Goal: Task Accomplishment & Management: Use online tool/utility

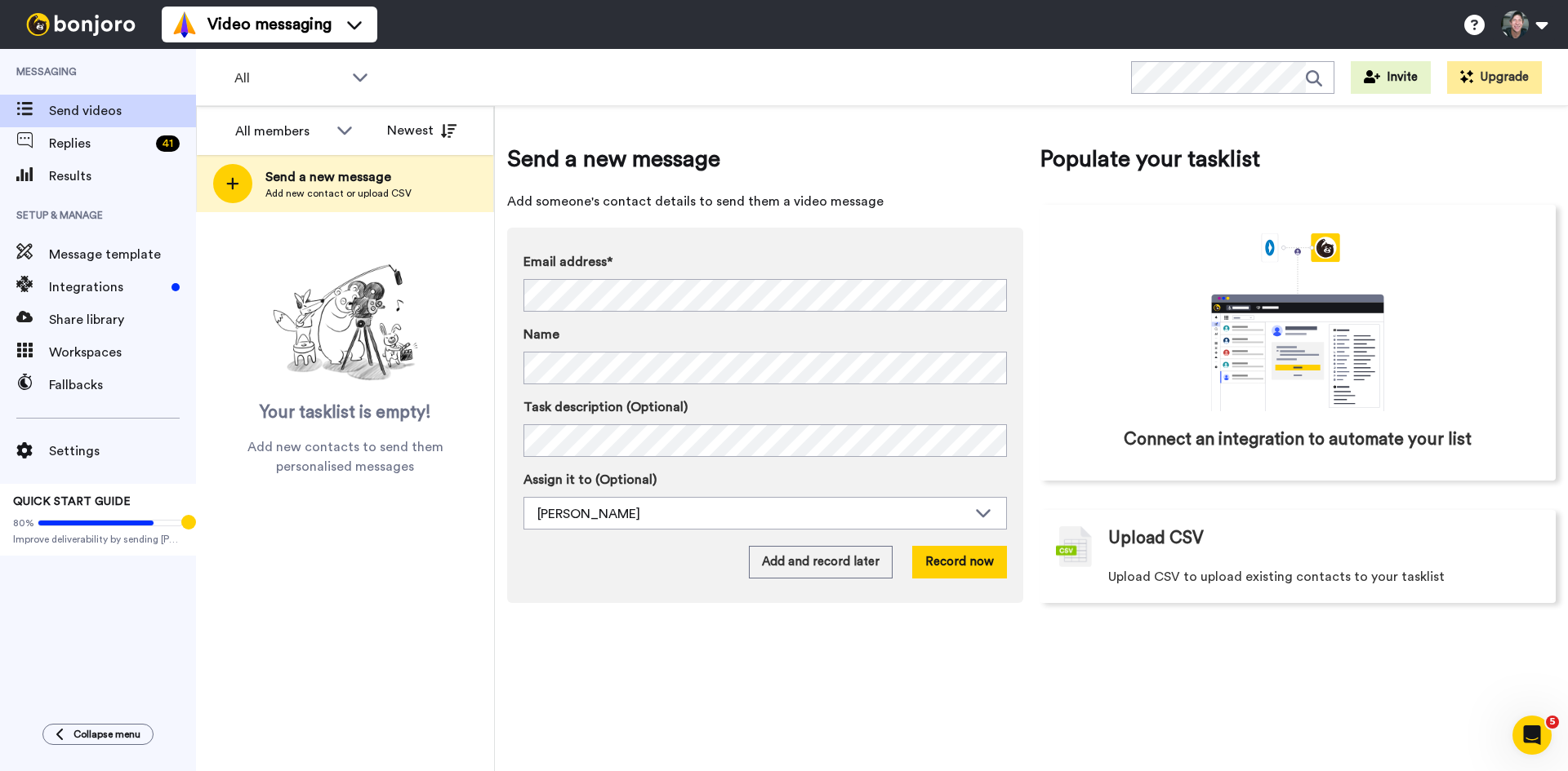
click at [321, 281] on img at bounding box center [345, 323] width 163 height 130
click at [73, 290] on span "Integrations" at bounding box center [106, 287] width 116 height 20
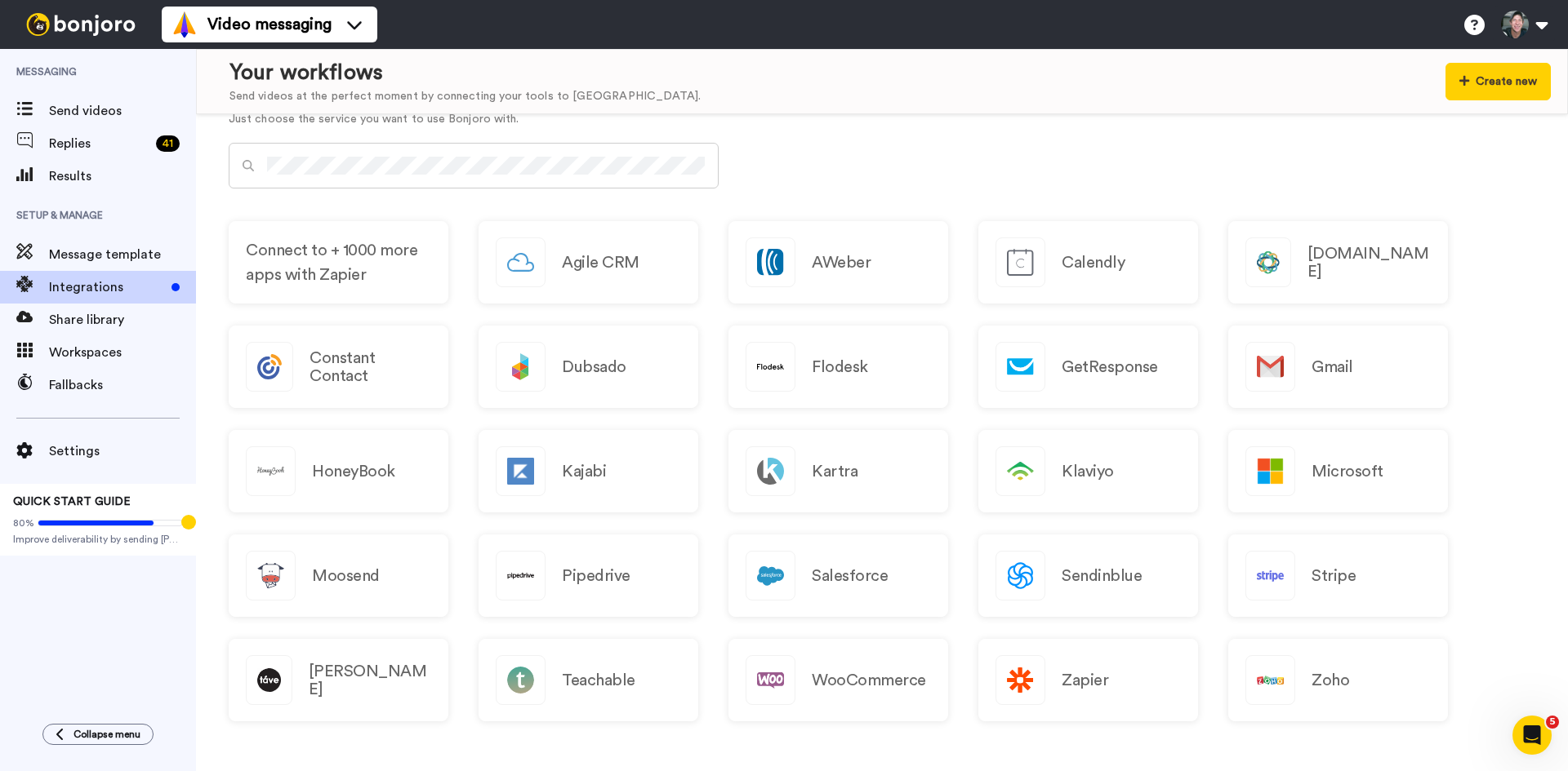
scroll to position [706, 0]
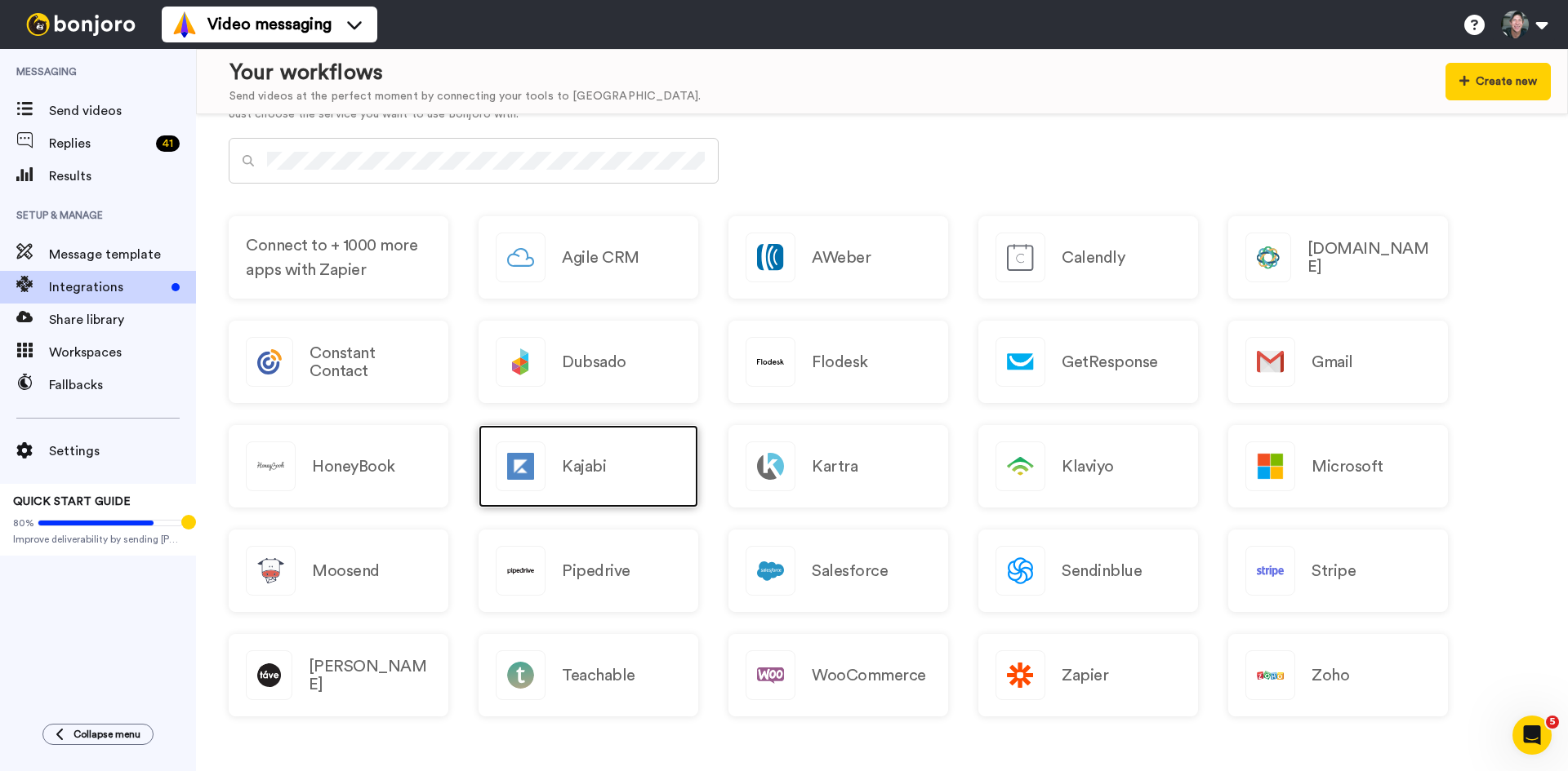
click at [575, 462] on h2 "Kajabi" at bounding box center [583, 467] width 44 height 18
click at [75, 21] on img at bounding box center [81, 24] width 122 height 22
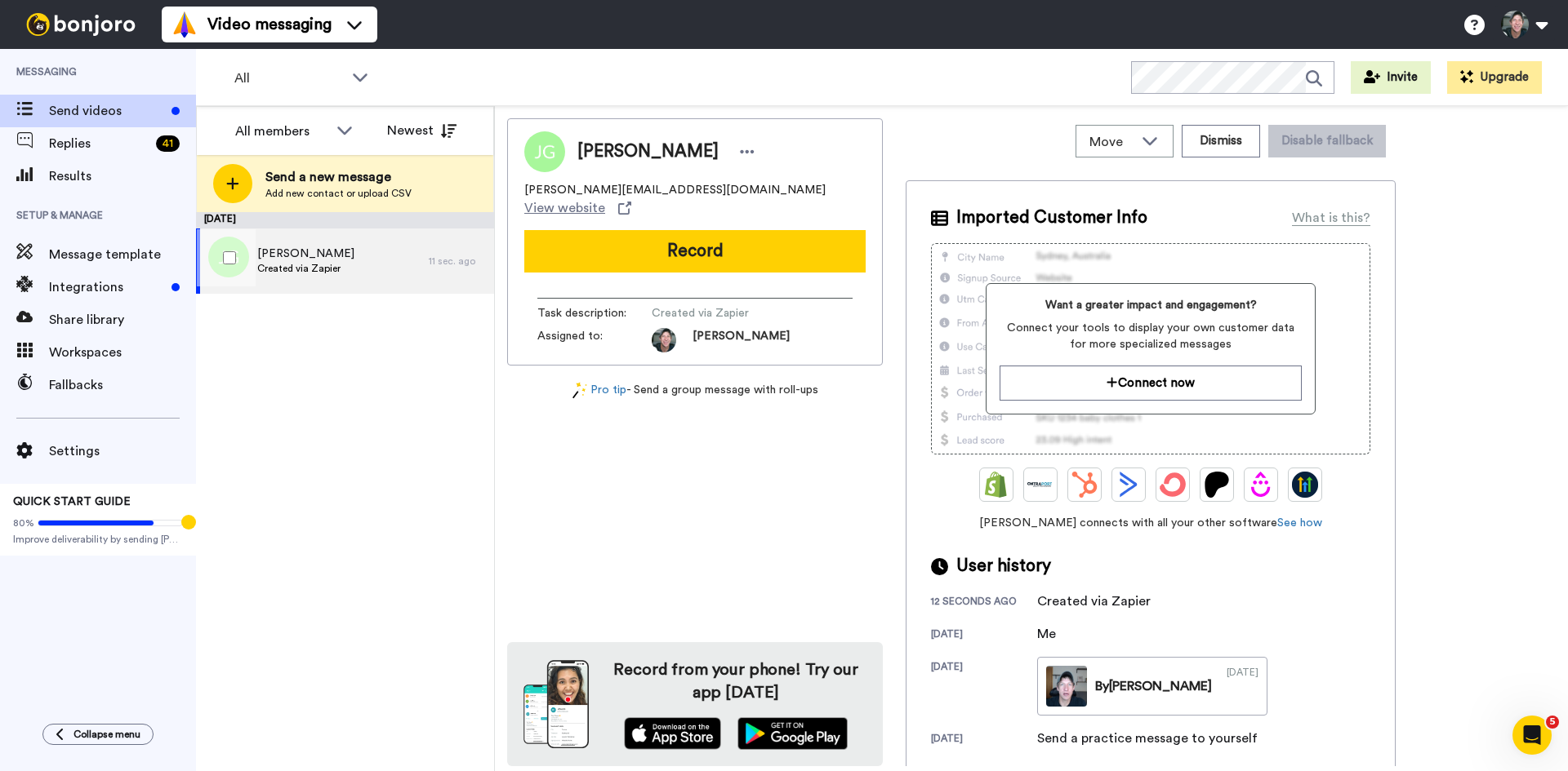
click at [311, 261] on span "Justin Geis" at bounding box center [306, 254] width 97 height 16
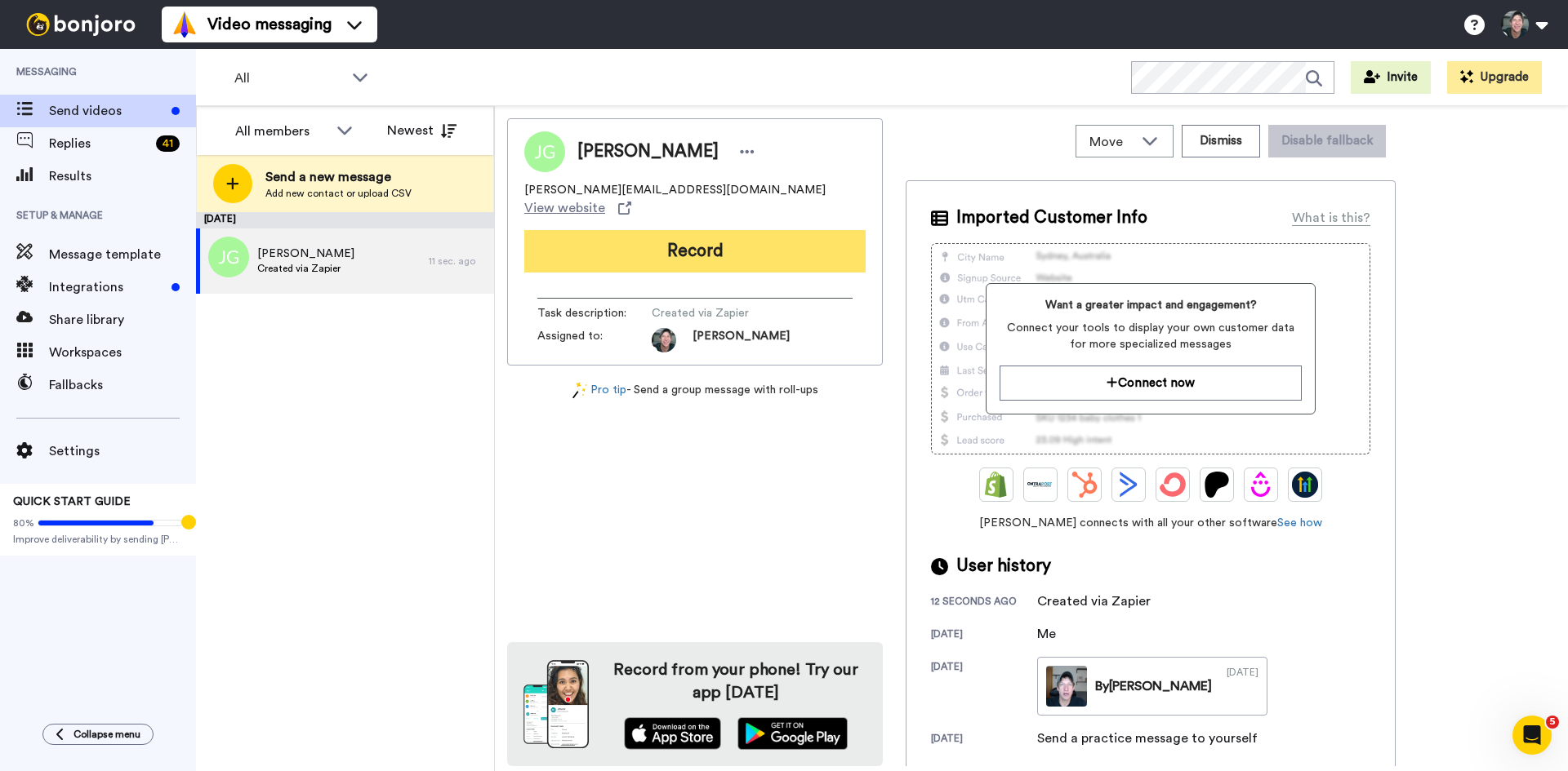
click at [738, 242] on button "Record" at bounding box center [694, 251] width 341 height 42
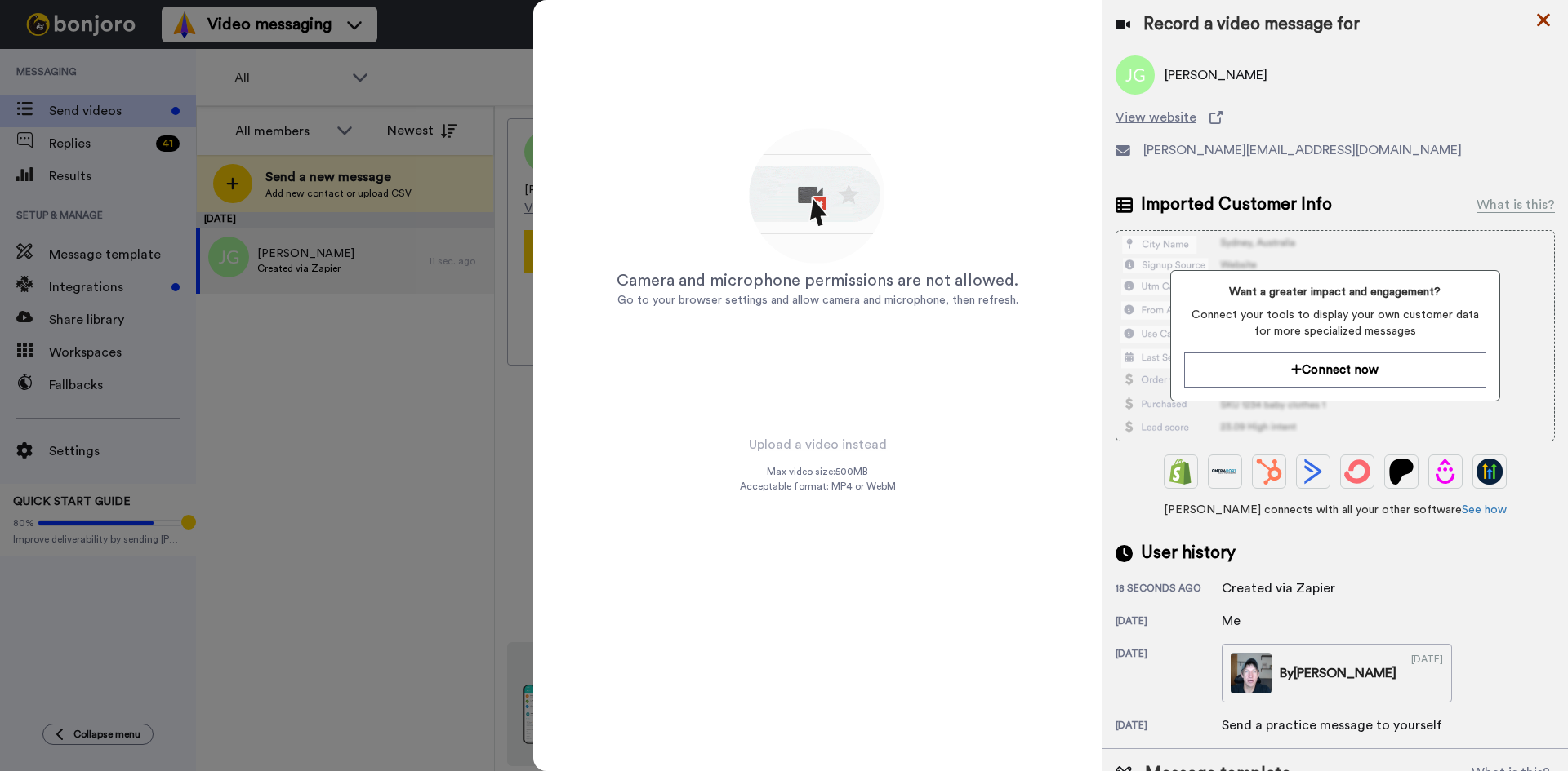
click at [1541, 19] on icon at bounding box center [1543, 20] width 14 height 13
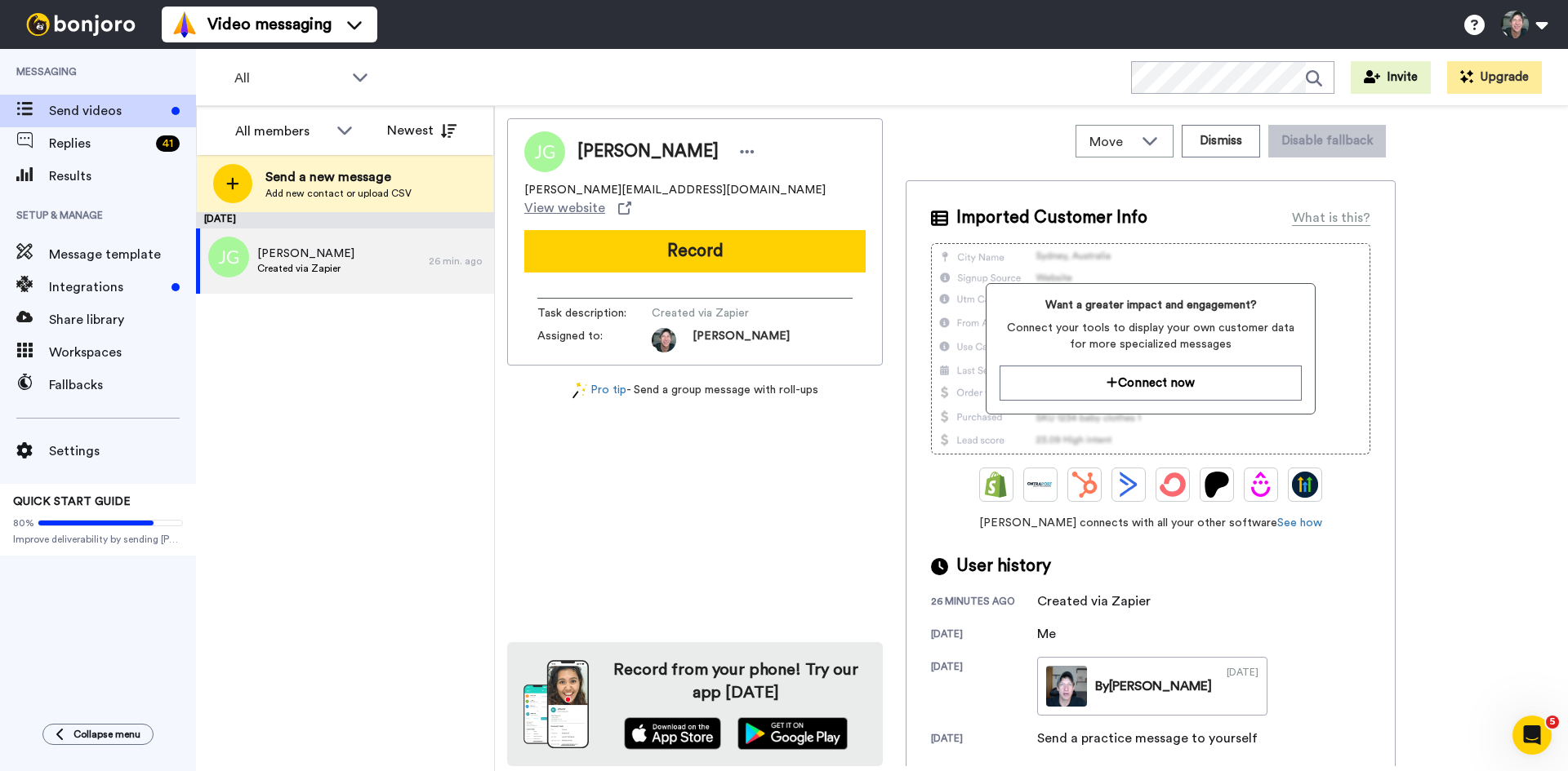
click at [320, 505] on div "August 11 Justin Geis Created via Zapier 26 min. ago" at bounding box center [345, 491] width 298 height 559
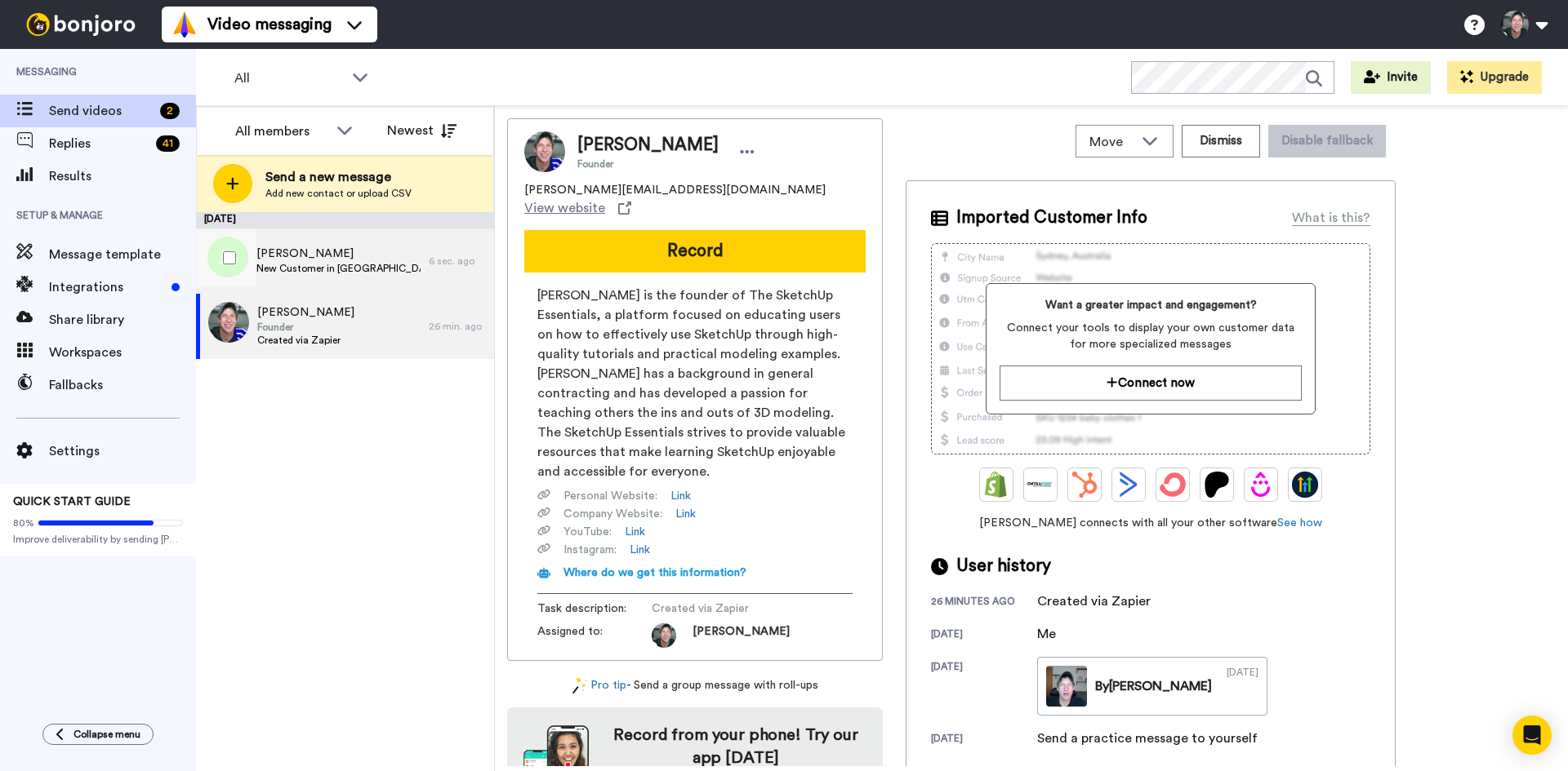
click at [298, 249] on span "Jon Gerrity" at bounding box center [338, 254] width 164 height 16
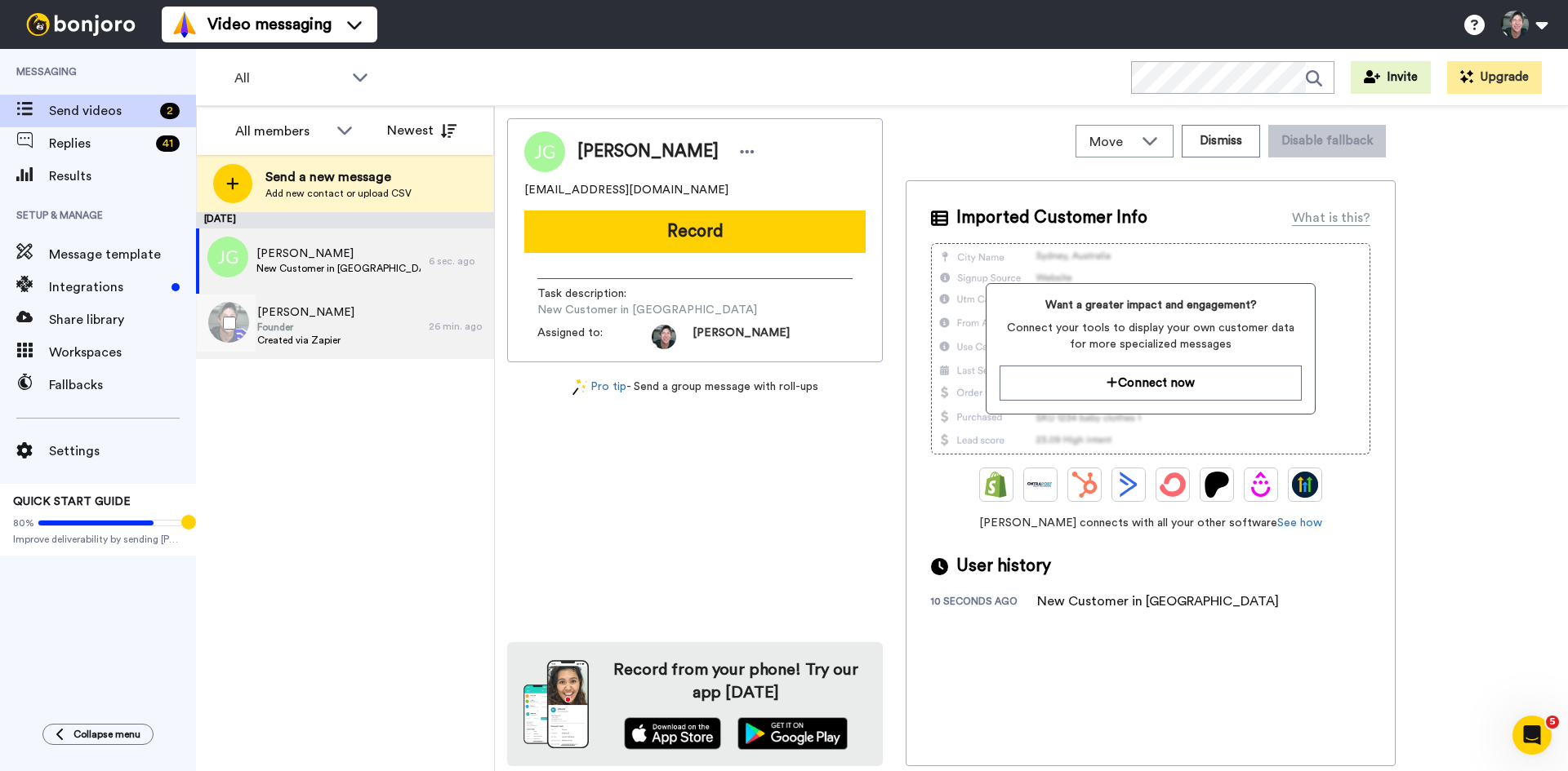
click at [347, 323] on div "Justin Geis Founder Created via Zapier" at bounding box center [312, 327] width 233 height 66
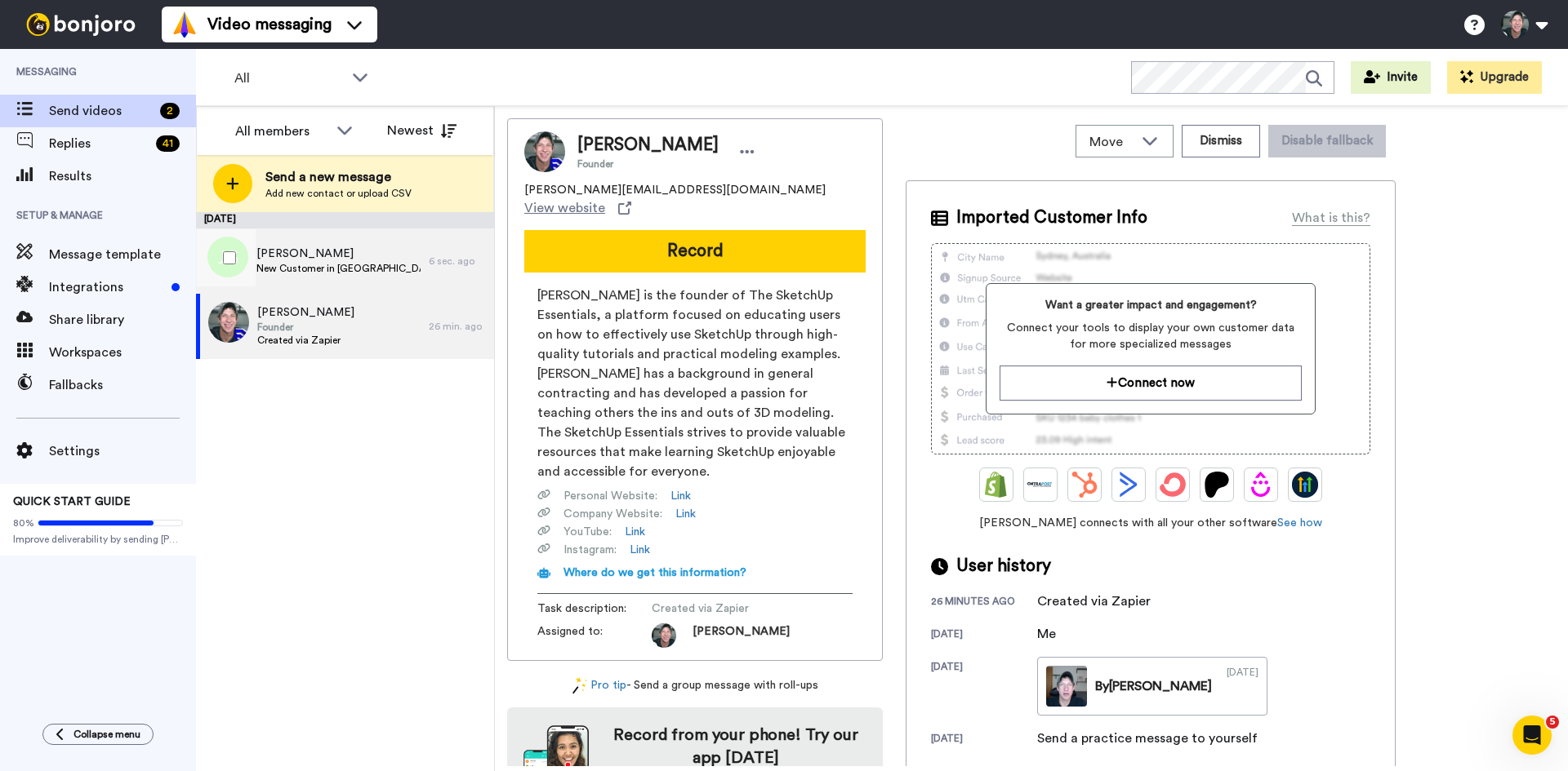
click at [320, 262] on span "New Customer in Kajabi" at bounding box center [338, 268] width 164 height 13
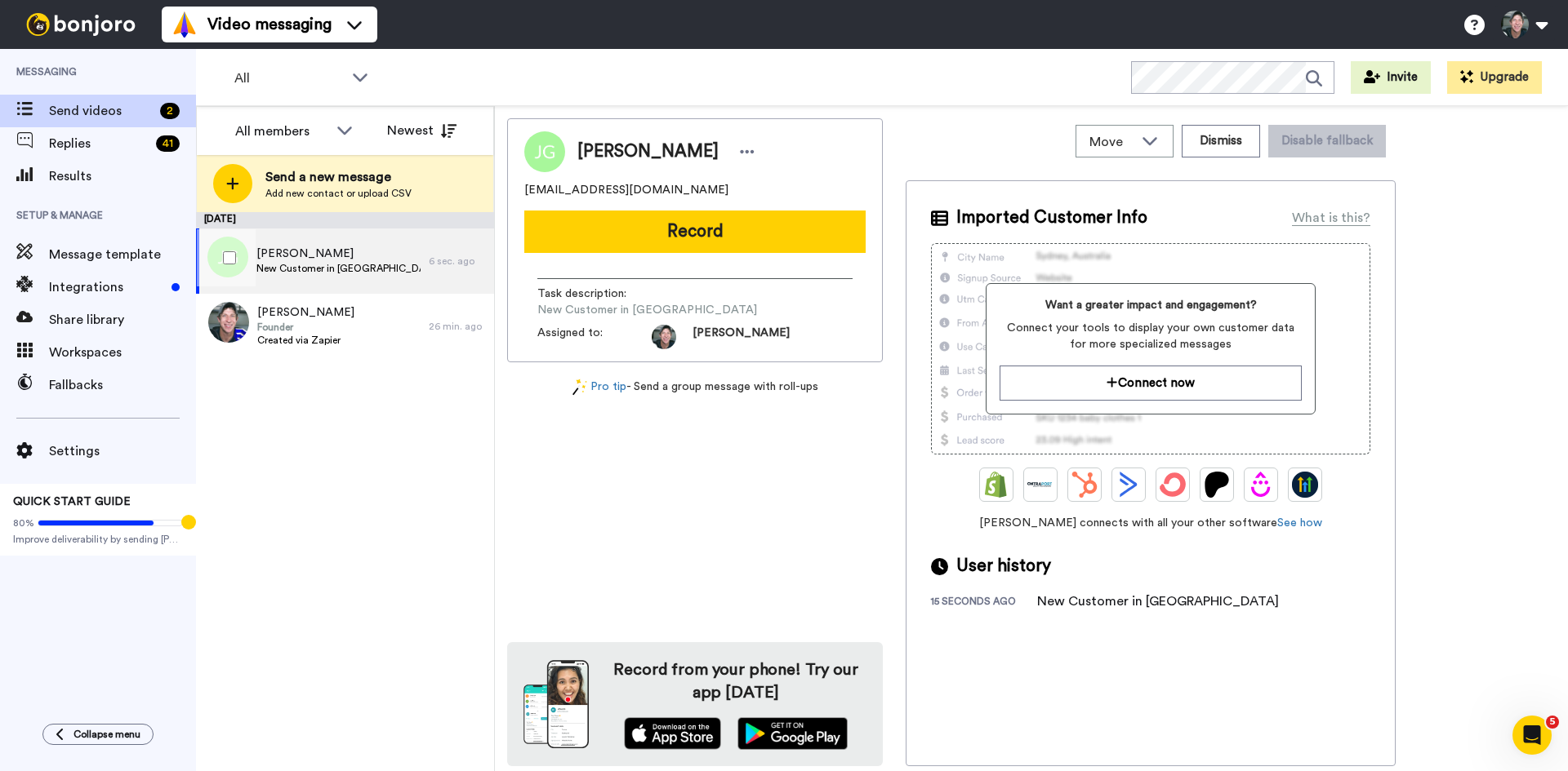
click at [332, 248] on span "Jon Gerrity" at bounding box center [338, 254] width 164 height 16
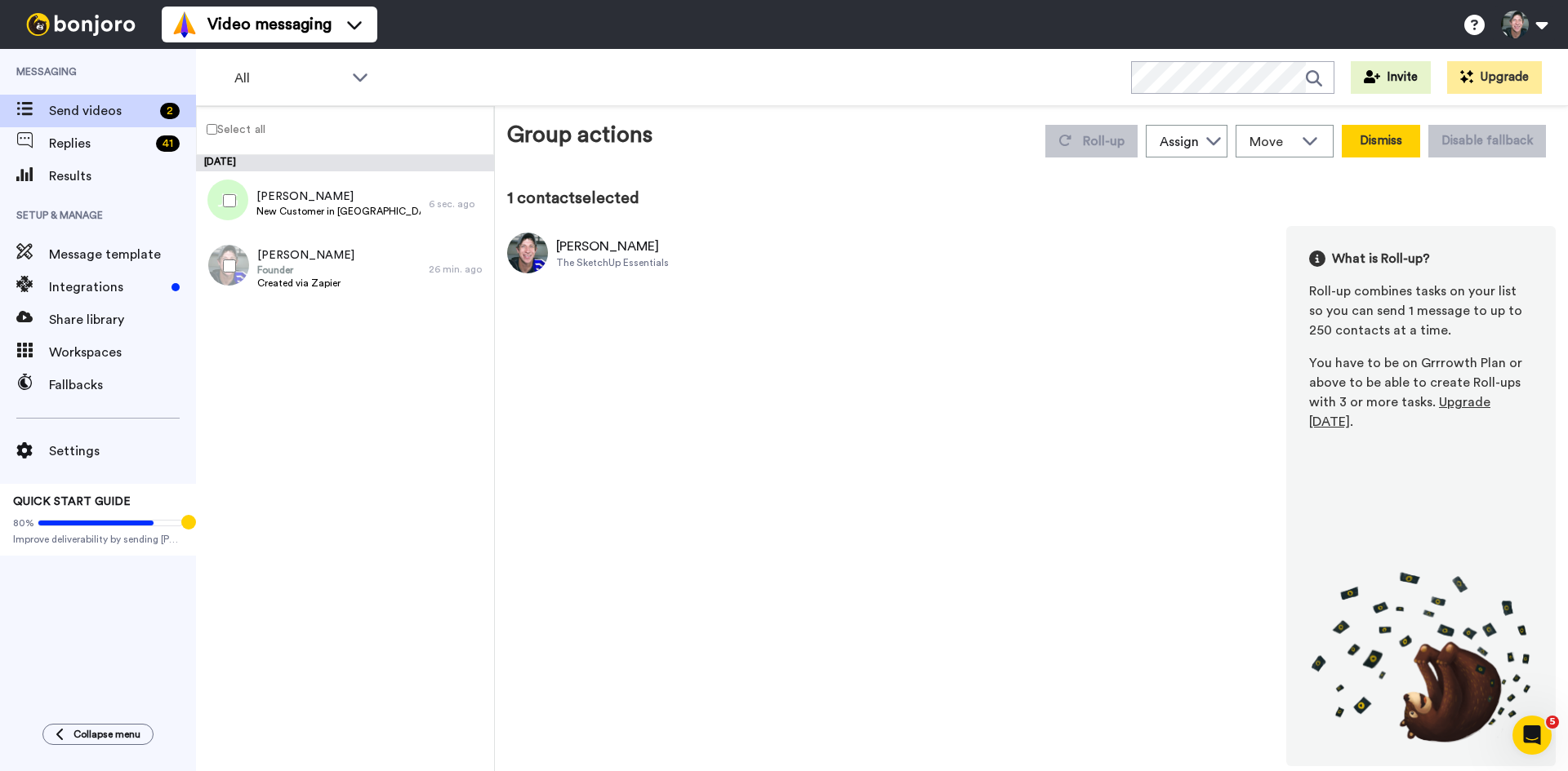
click at [1397, 140] on button "Dismiss" at bounding box center [1380, 141] width 78 height 32
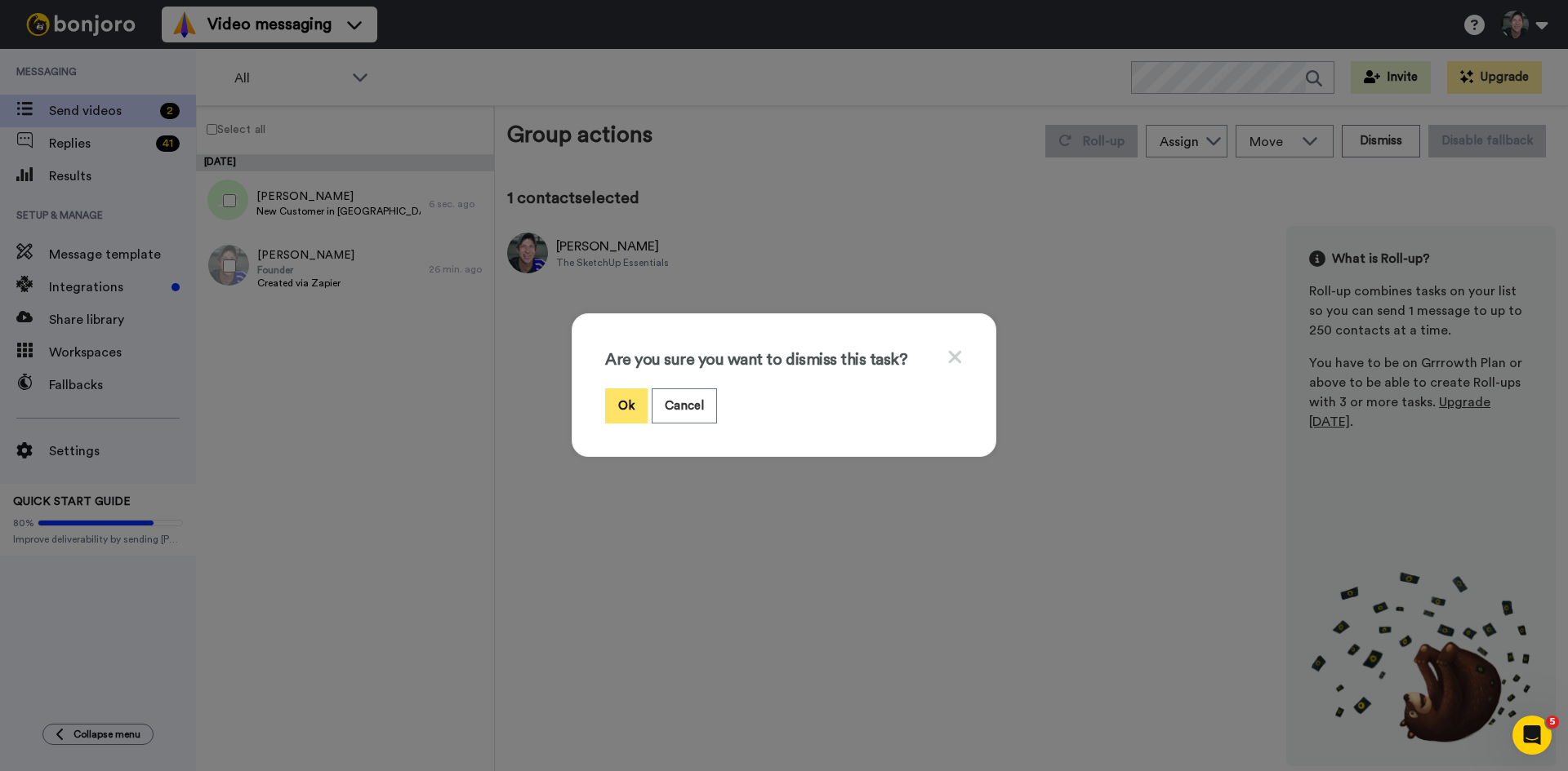
click at [616, 399] on button "Ok" at bounding box center [626, 406] width 42 height 35
